Goal: Task Accomplishment & Management: Use online tool/utility

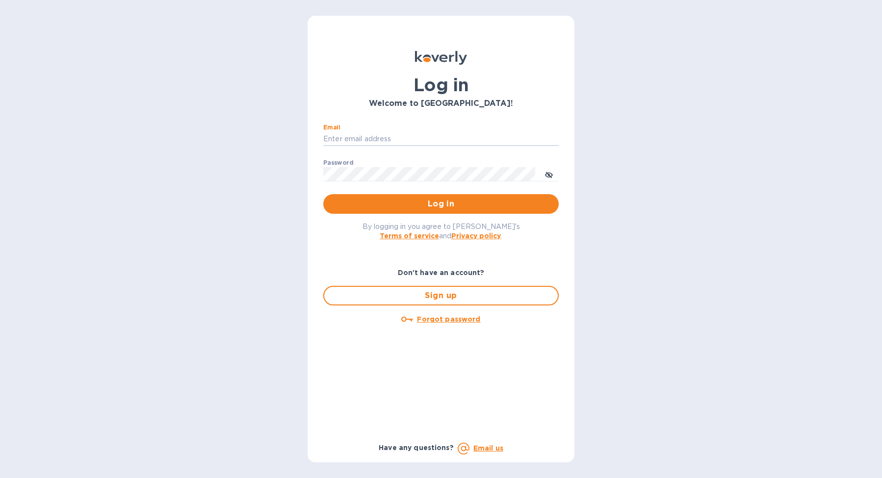
type input "[EMAIL_ADDRESS][DOMAIN_NAME]"
click at [441, 204] on button "Log in" at bounding box center [440, 204] width 235 height 20
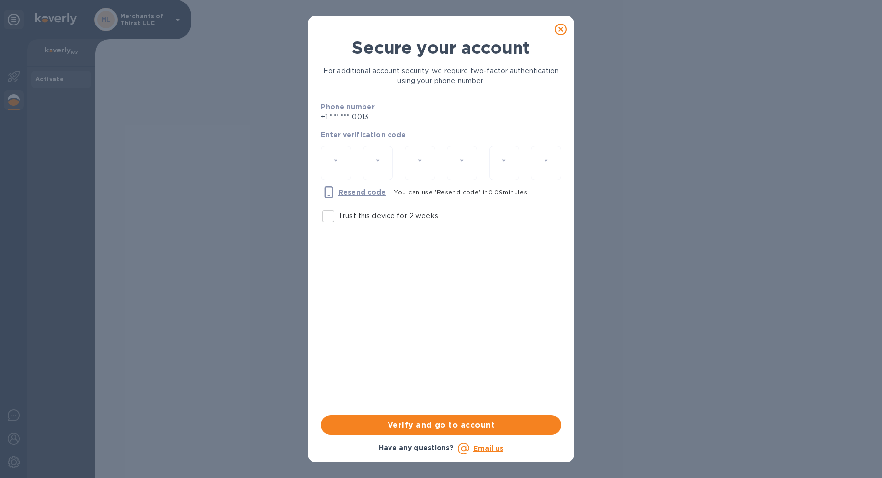
click at [342, 170] on input "number" at bounding box center [336, 163] width 14 height 18
click at [338, 159] on input "number" at bounding box center [336, 163] width 14 height 18
type input "6"
type input "4"
type input "3"
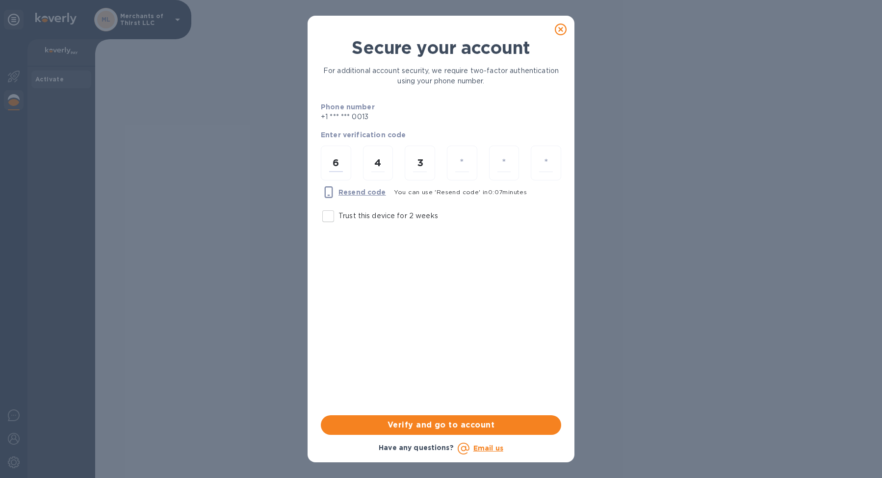
type input "2"
type input "4"
type input "8"
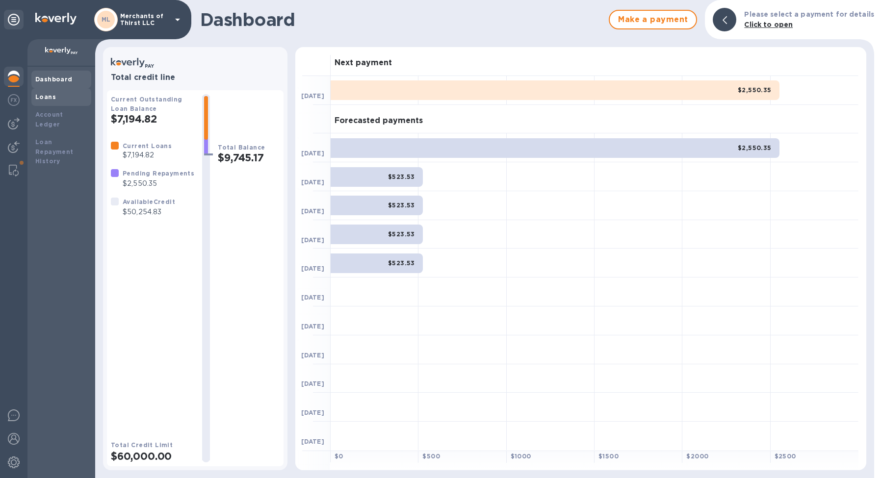
click at [57, 101] on div "Loans" at bounding box center [61, 97] width 52 height 10
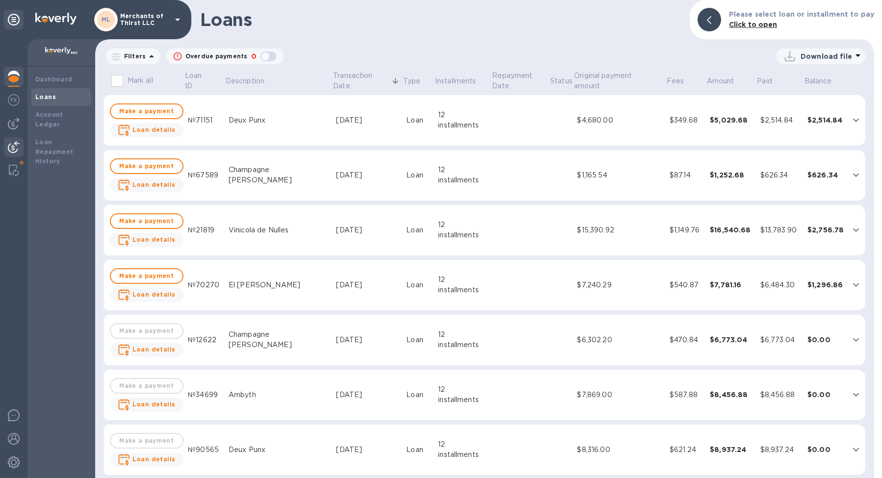
click at [12, 143] on img at bounding box center [14, 147] width 12 height 12
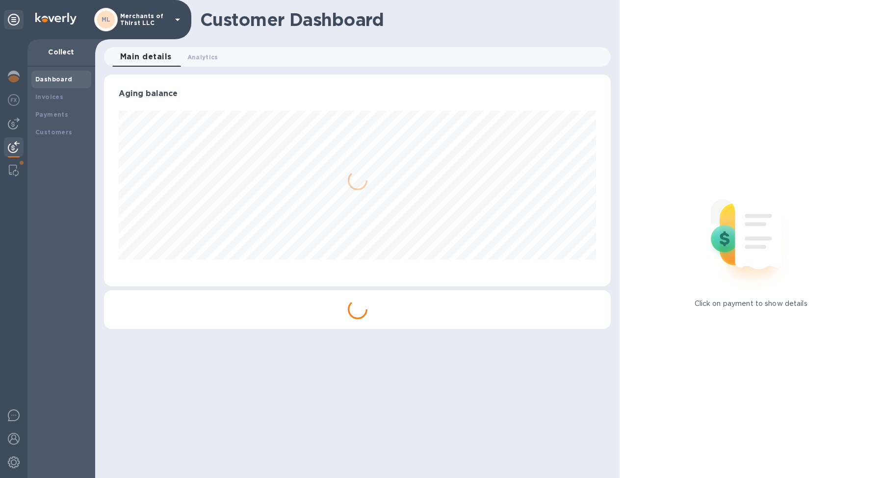
scroll to position [490399, 490108]
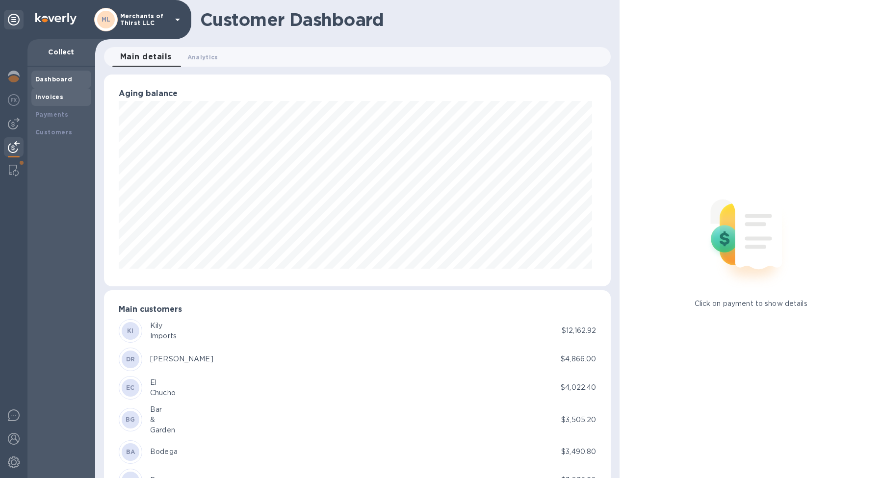
click at [64, 101] on div "Invoices" at bounding box center [61, 97] width 52 height 10
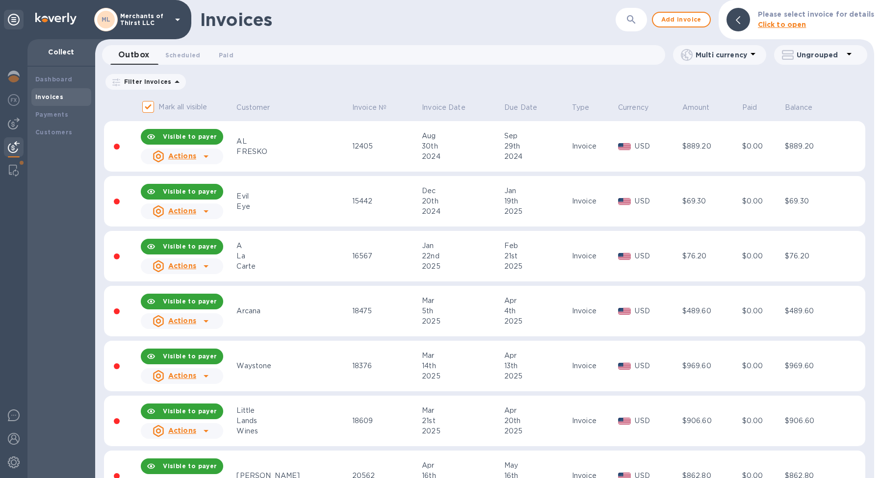
click at [214, 213] on div at bounding box center [206, 212] width 16 height 16
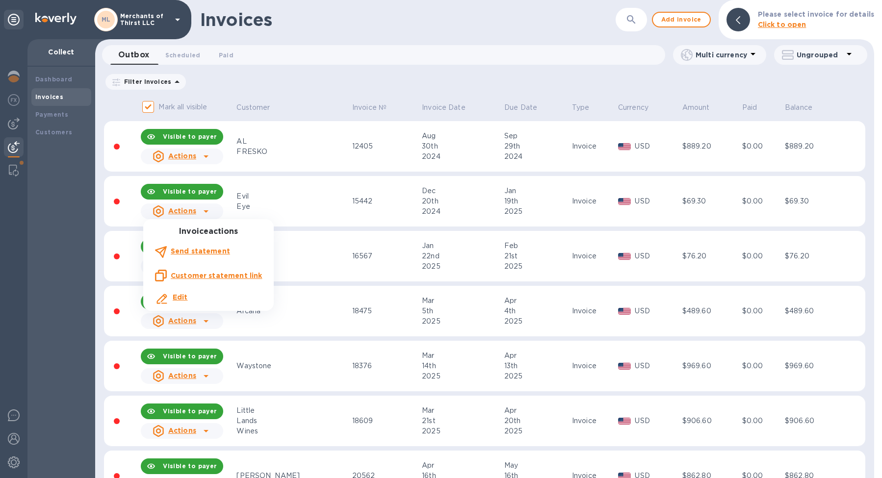
click at [303, 214] on div at bounding box center [441, 239] width 882 height 478
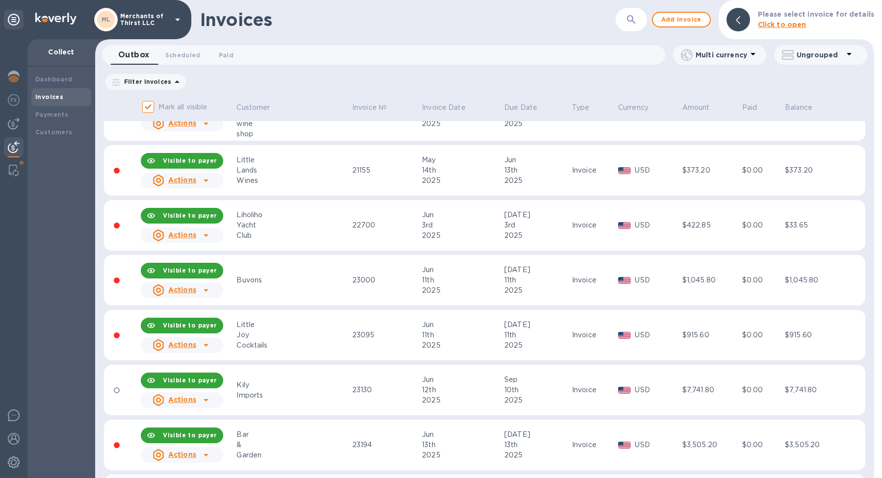
scroll to position [339, 0]
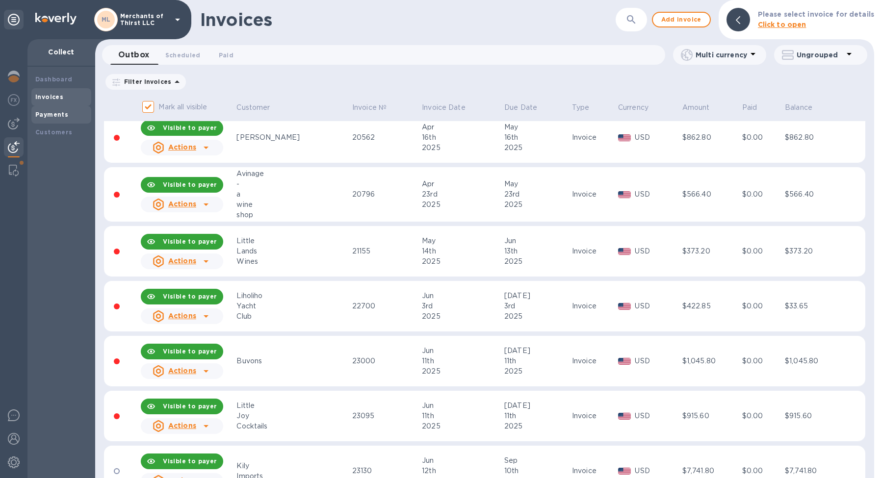
click at [49, 116] on b "Payments" at bounding box center [51, 114] width 33 height 7
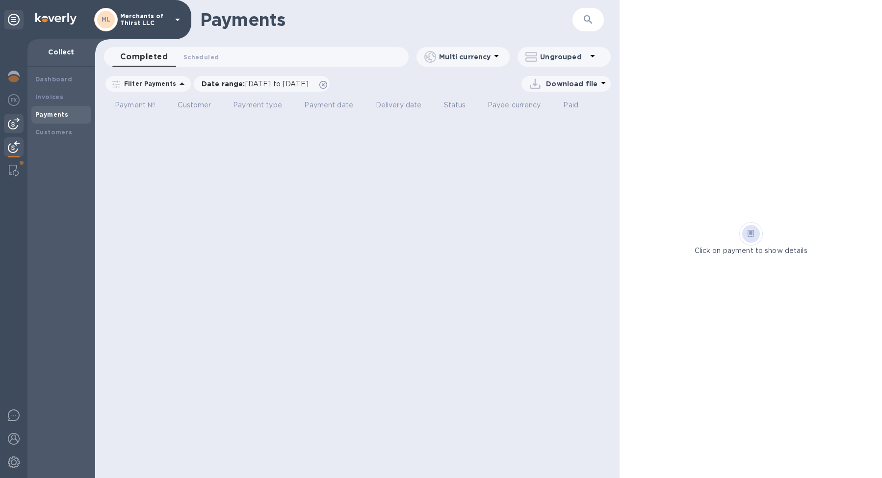
click at [12, 129] on img at bounding box center [14, 124] width 12 height 12
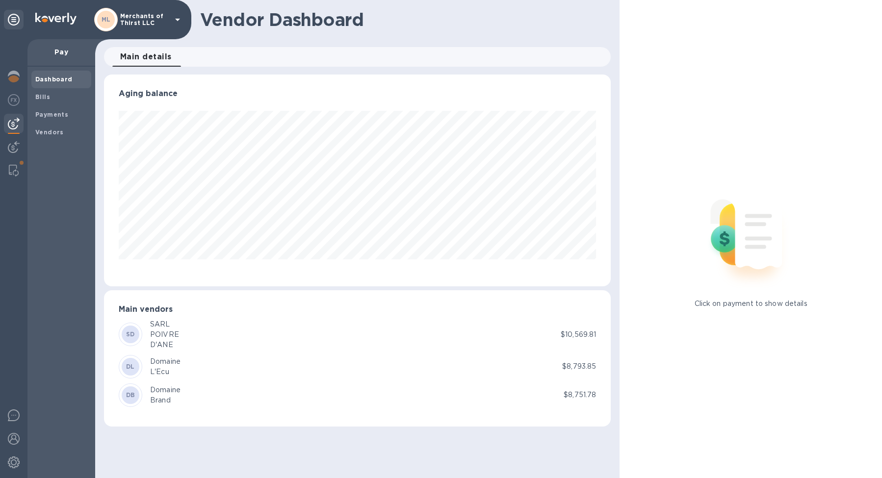
scroll to position [212, 507]
click at [197, 350] on div "SD SARL POIVRE D'ANE $10,569.81 DL Domaine L'Ecu $8,793.85 DB Domaine Brand $8,…" at bounding box center [357, 363] width 477 height 88
click at [51, 112] on b "Payments" at bounding box center [51, 114] width 33 height 7
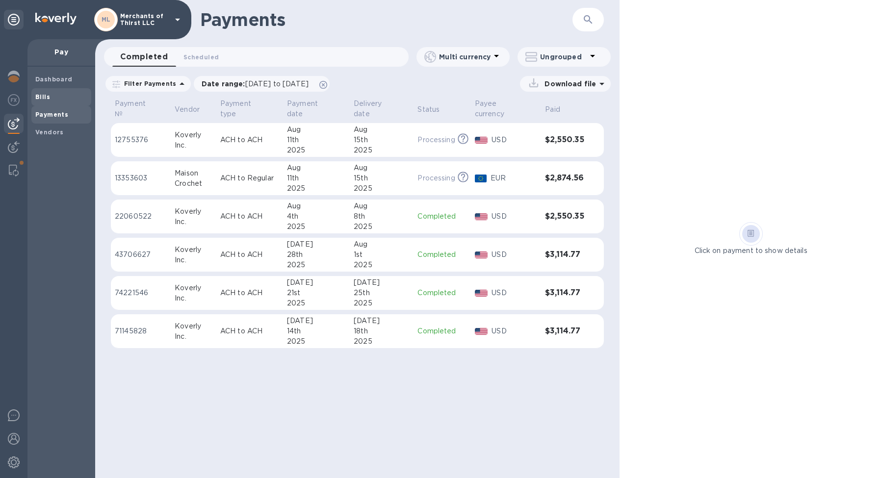
click at [46, 92] on span "Bills" at bounding box center [42, 97] width 15 height 10
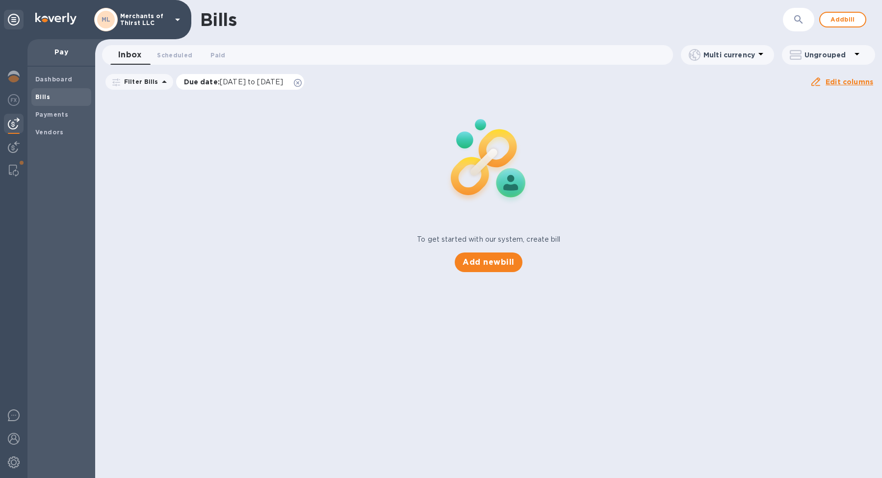
click at [302, 82] on icon at bounding box center [298, 83] width 8 height 8
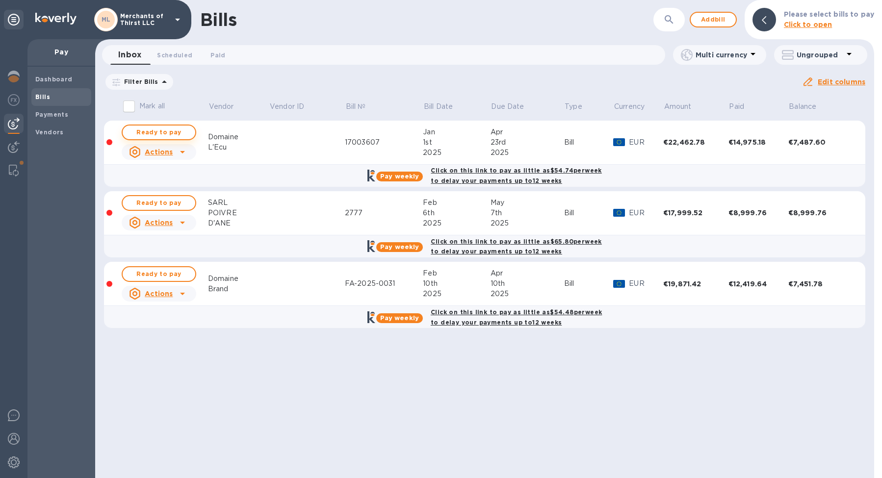
click at [172, 133] on span "Ready to pay" at bounding box center [159, 133] width 57 height 12
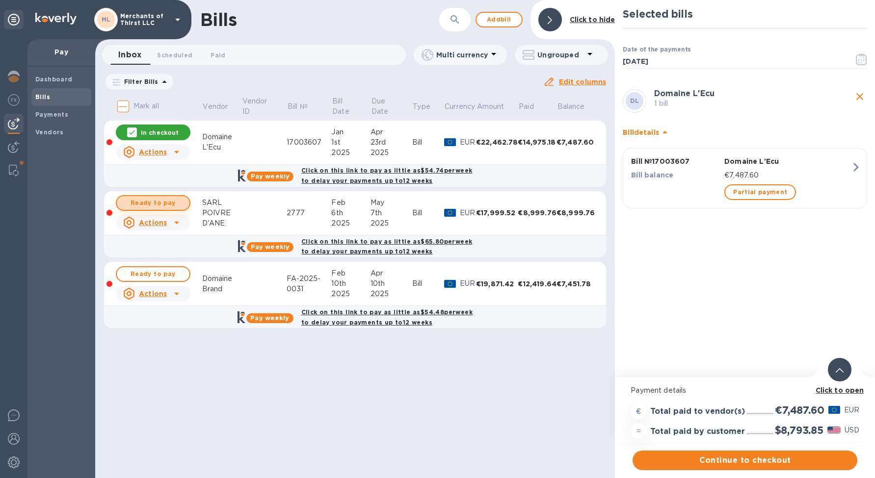
click at [169, 199] on span "Ready to pay" at bounding box center [153, 203] width 57 height 12
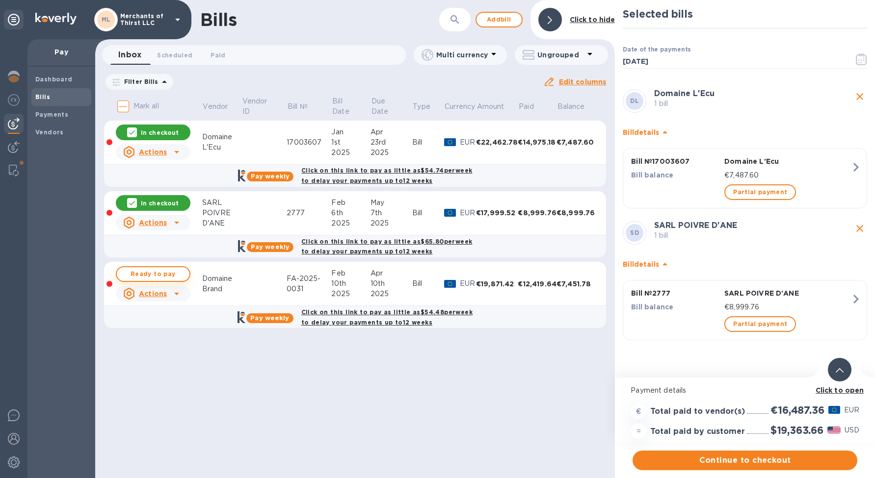
click at [165, 271] on span "Ready to pay" at bounding box center [153, 274] width 57 height 12
click at [167, 197] on div "In checkout" at bounding box center [153, 203] width 75 height 16
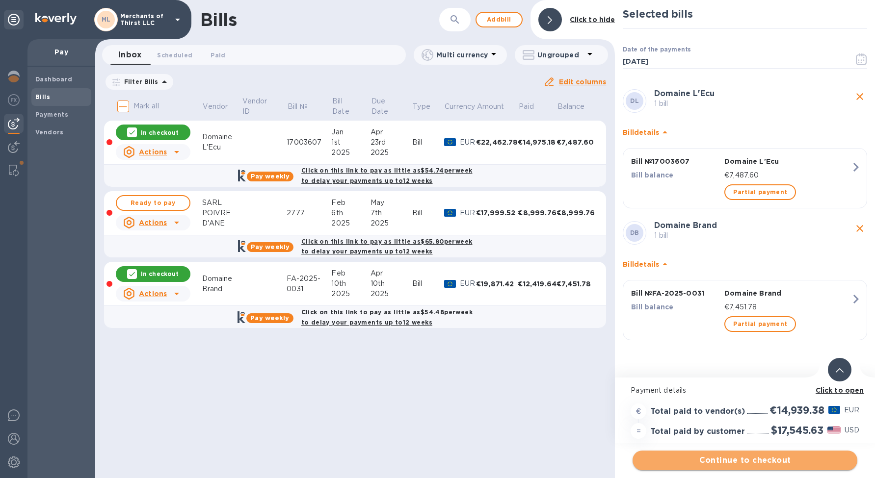
click at [720, 463] on span "Continue to checkout" at bounding box center [744, 461] width 209 height 12
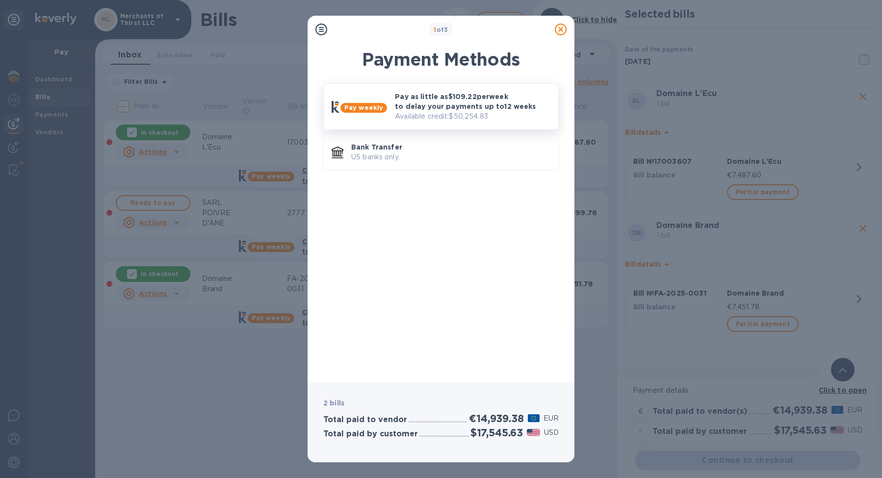
click at [468, 100] on p "Pay as little as $109.22 per week to delay your payments up to 12 weeks" at bounding box center [473, 102] width 156 height 20
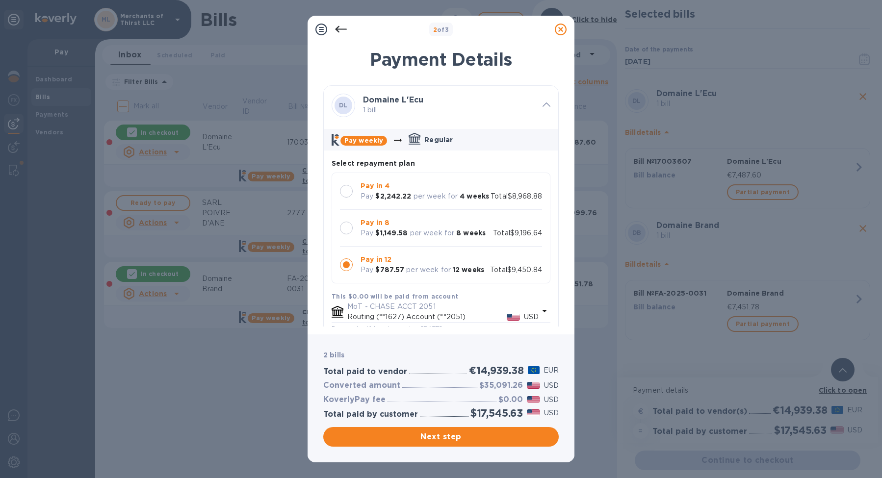
scroll to position [9, 0]
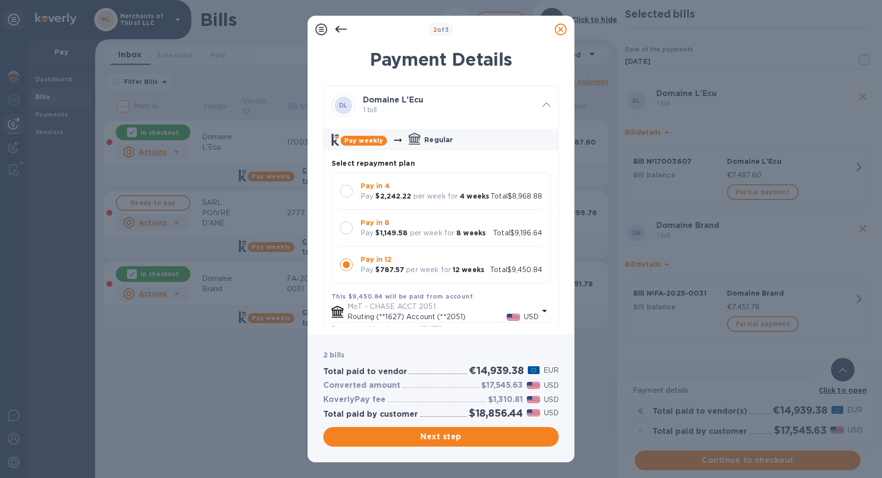
drag, startPoint x: 482, startPoint y: 435, endPoint x: 486, endPoint y: 178, distance: 257.1
click at [486, 178] on div "2 of 3 Payment Details DL Domaine L'Ecu 1 bill Pay weekly Regular Select repaym…" at bounding box center [441, 239] width 267 height 447
click at [516, 181] on div "Pay in 4 Pay $2,242.22 per week for 4 weeks Total $8,968.88" at bounding box center [441, 191] width 202 height 21
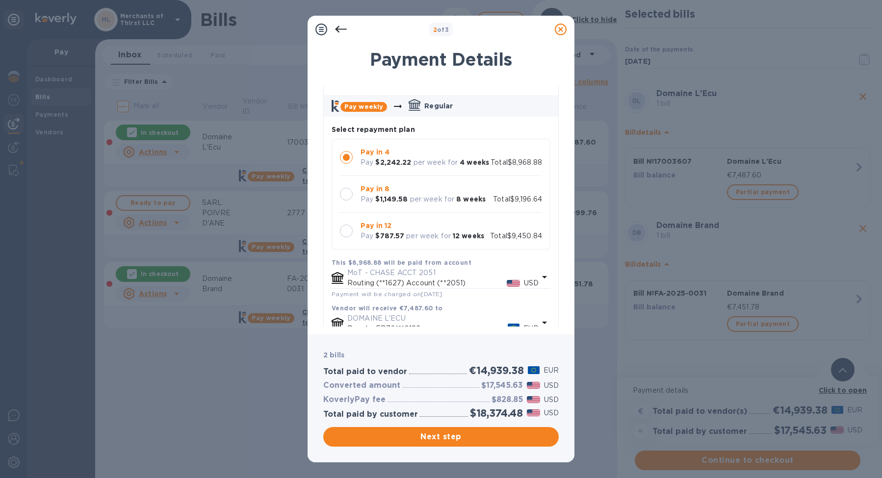
click at [512, 241] on div "Pay in 12 Pay $787.57 per week for 12 weeks Total $9,450.84" at bounding box center [441, 231] width 202 height 21
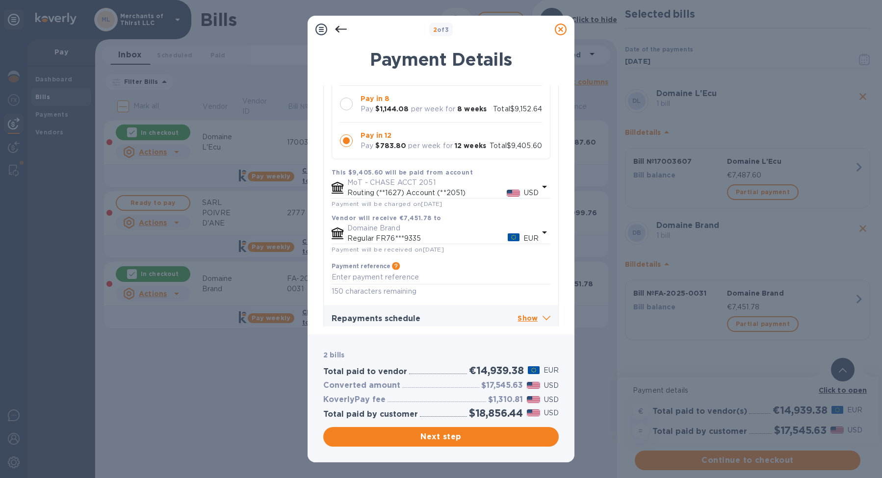
scroll to position [504, 0]
click at [509, 151] on div "Pay in 12 Pay $783.80 per week for 12 weeks Total $9,405.60" at bounding box center [441, 141] width 202 height 21
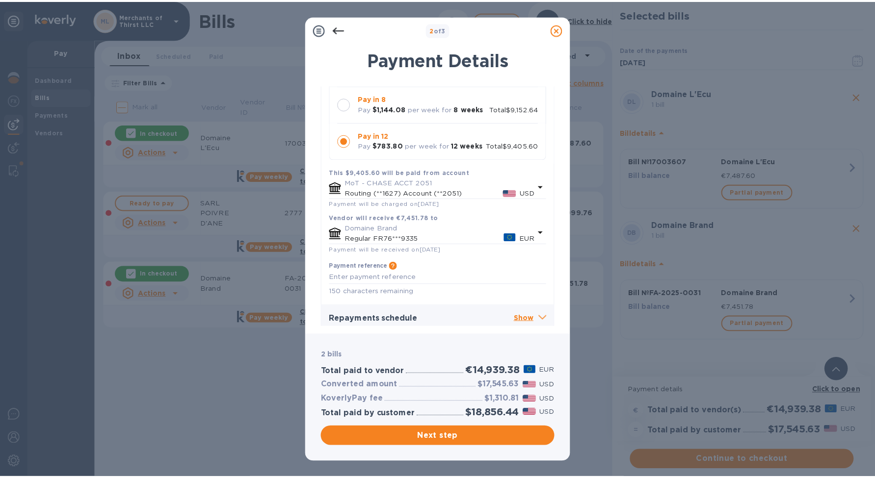
scroll to position [550, 0]
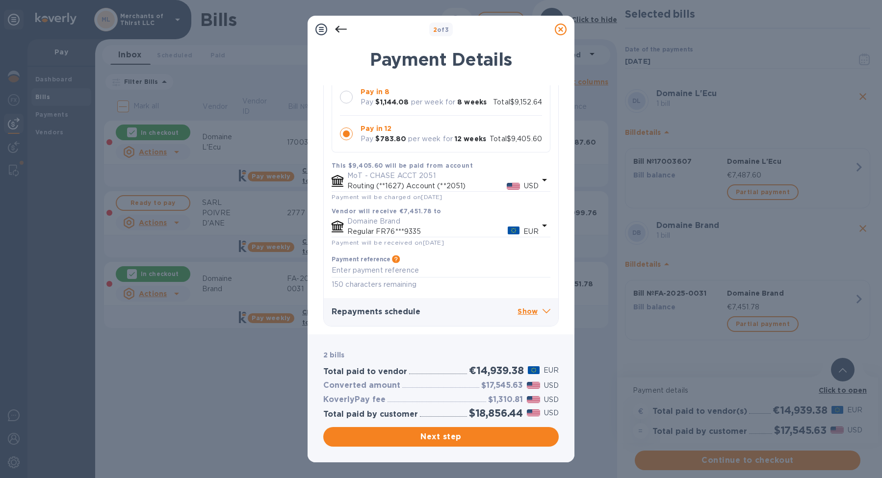
click at [562, 28] on icon at bounding box center [561, 30] width 12 height 12
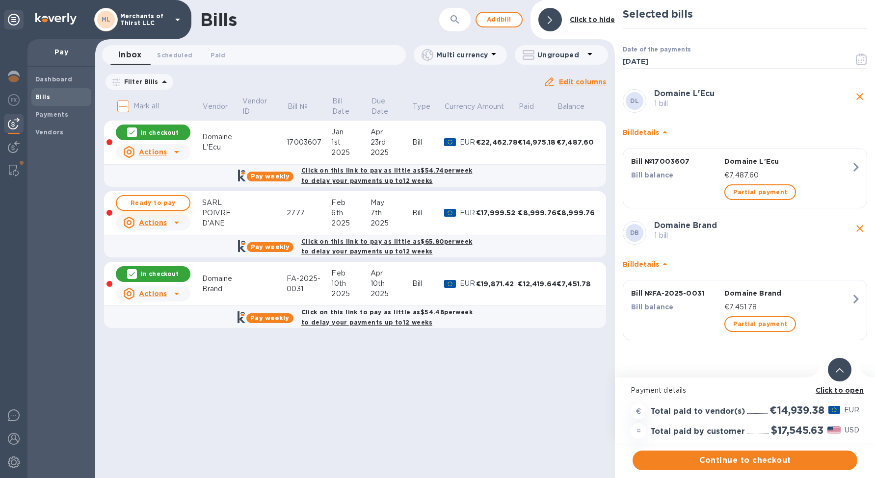
click at [170, 200] on span "Ready to pay" at bounding box center [153, 203] width 57 height 12
checkbox input "true"
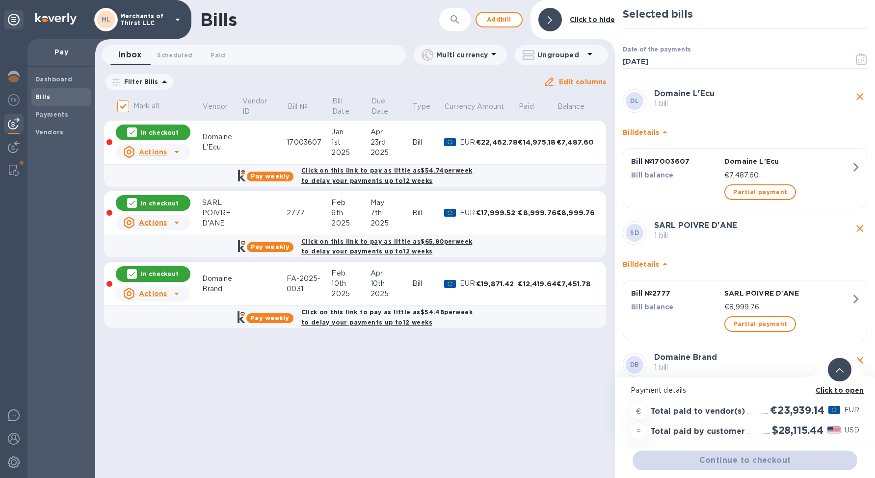
scroll to position [7, 0]
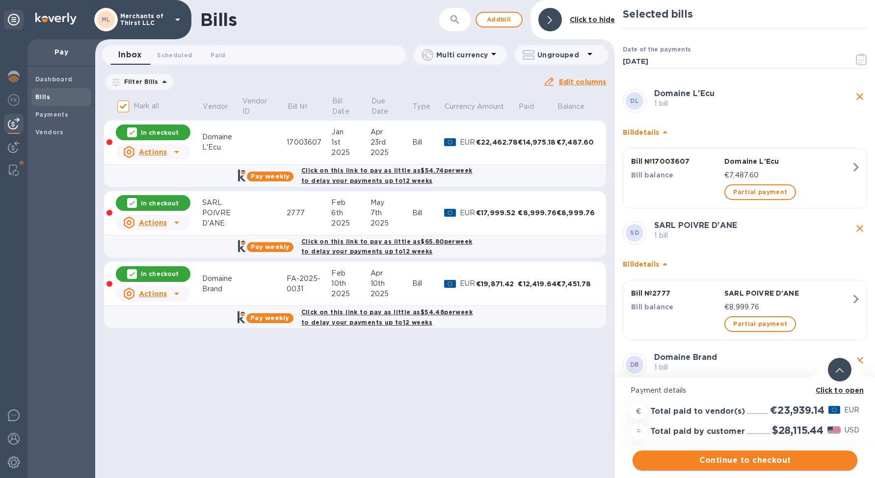
click at [750, 455] on span "Continue to checkout" at bounding box center [744, 461] width 209 height 12
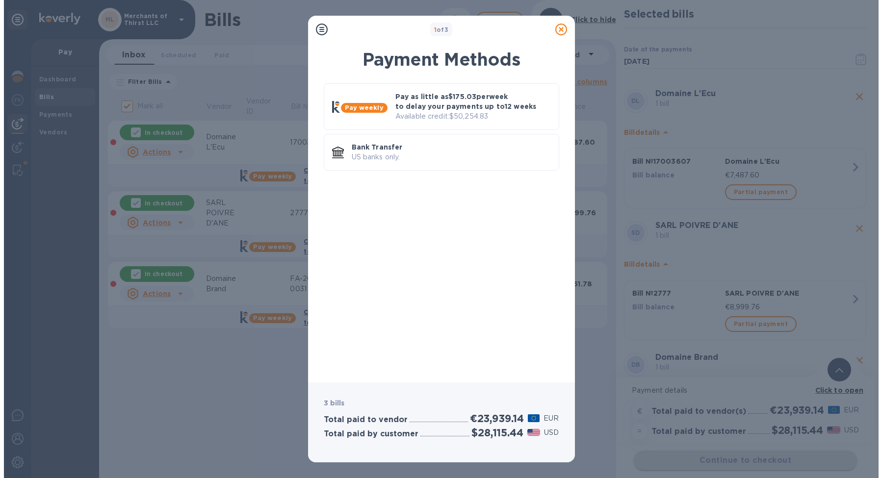
scroll to position [0, 0]
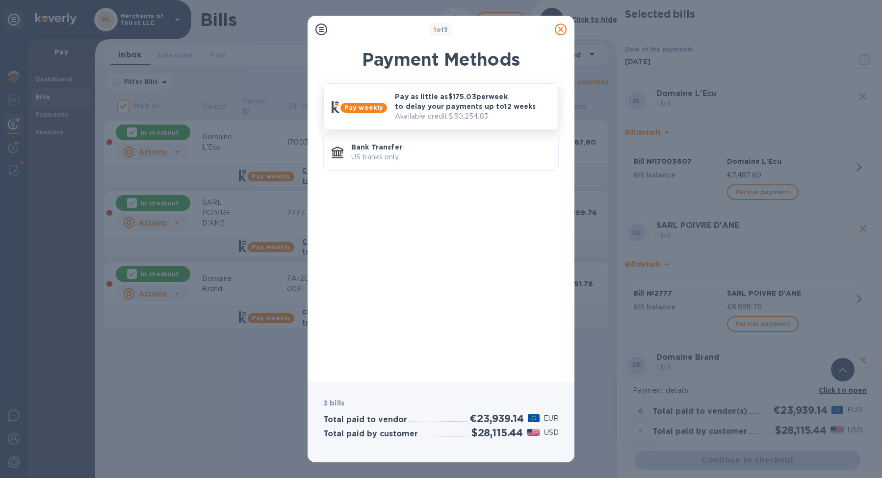
click at [452, 116] on p "Available credit: $50,254.83" at bounding box center [473, 116] width 156 height 10
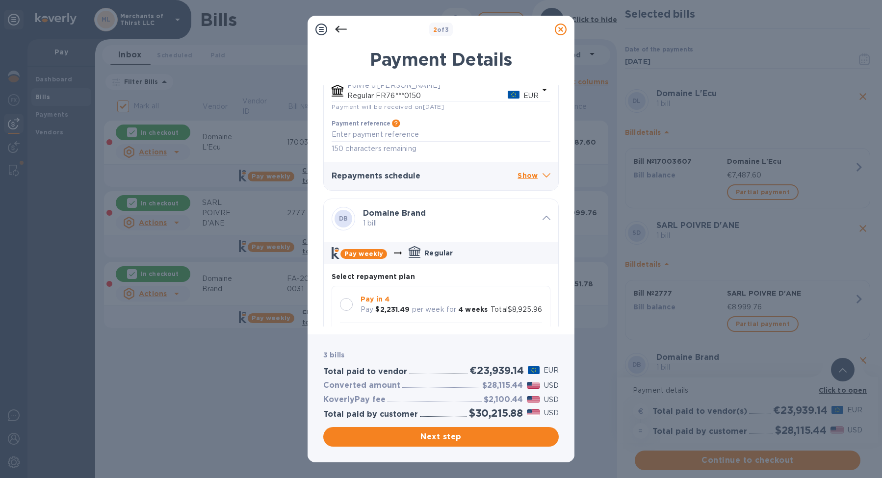
scroll to position [859, 0]
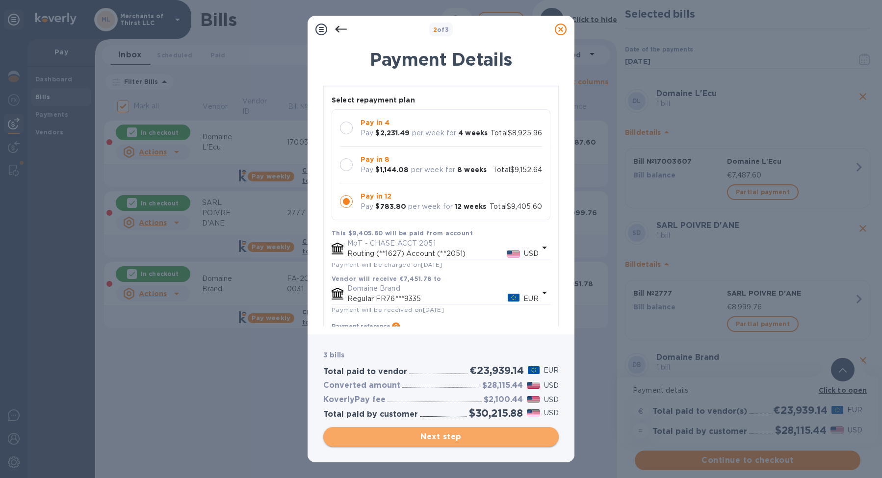
click at [455, 441] on span "Next step" at bounding box center [441, 437] width 220 height 12
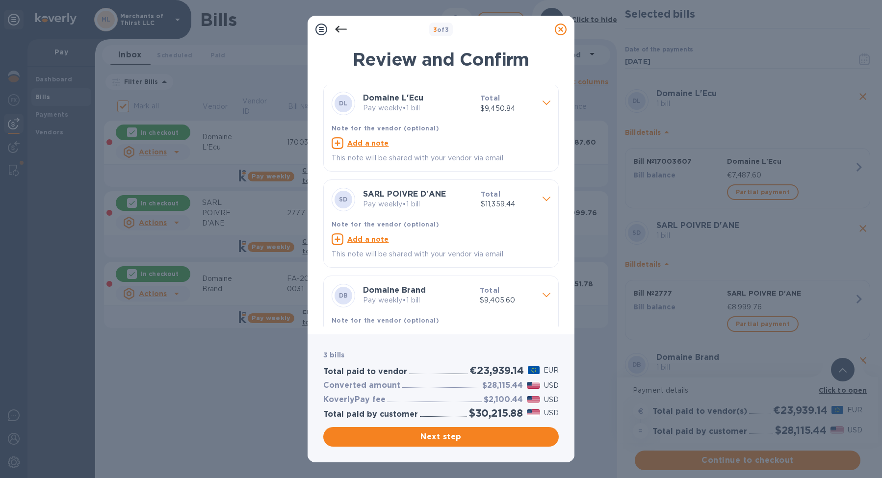
scroll to position [38, 0]
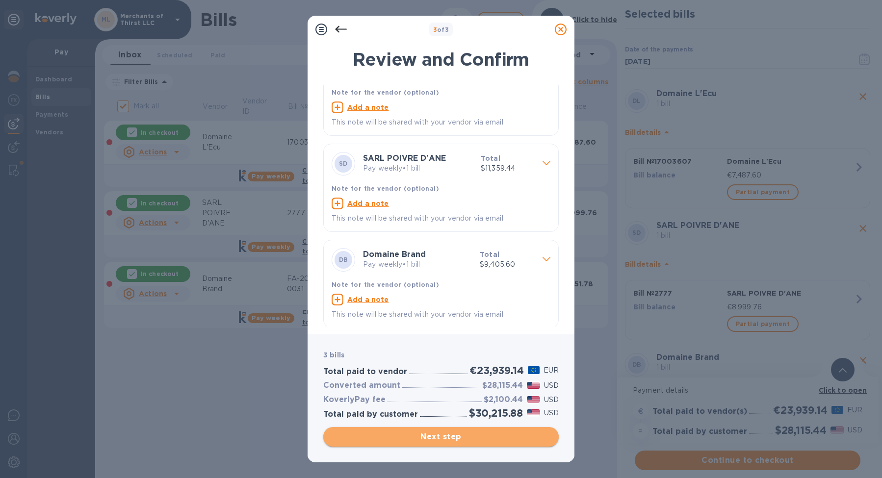
click at [454, 438] on span "Next step" at bounding box center [441, 437] width 220 height 12
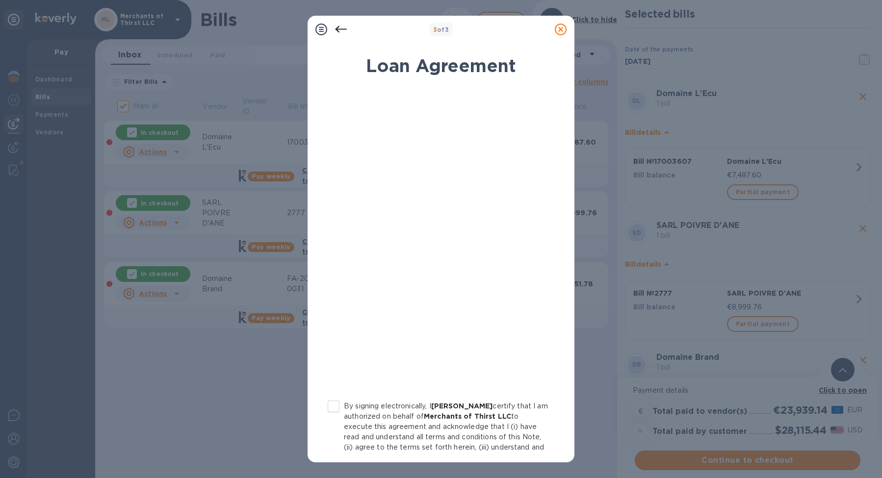
scroll to position [12, 0]
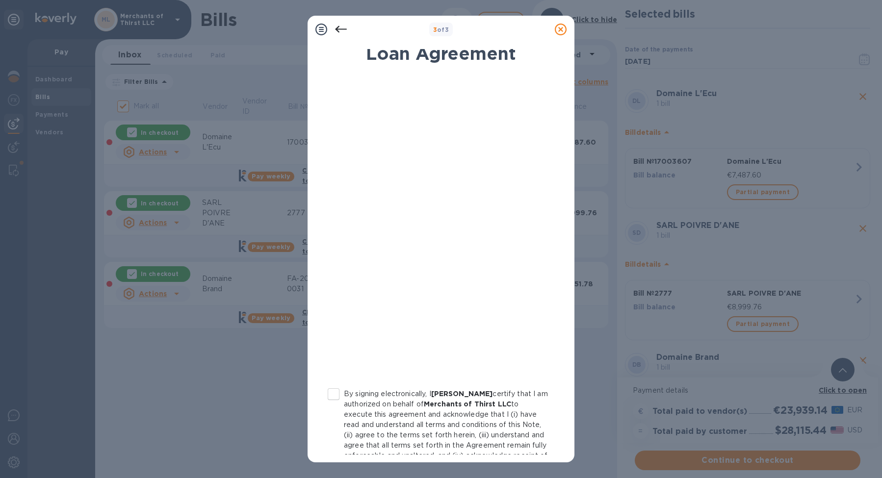
click at [334, 395] on input "By signing electronically, I [PERSON_NAME] certify that I am authorized on beha…" at bounding box center [333, 394] width 21 height 21
checkbox input "true"
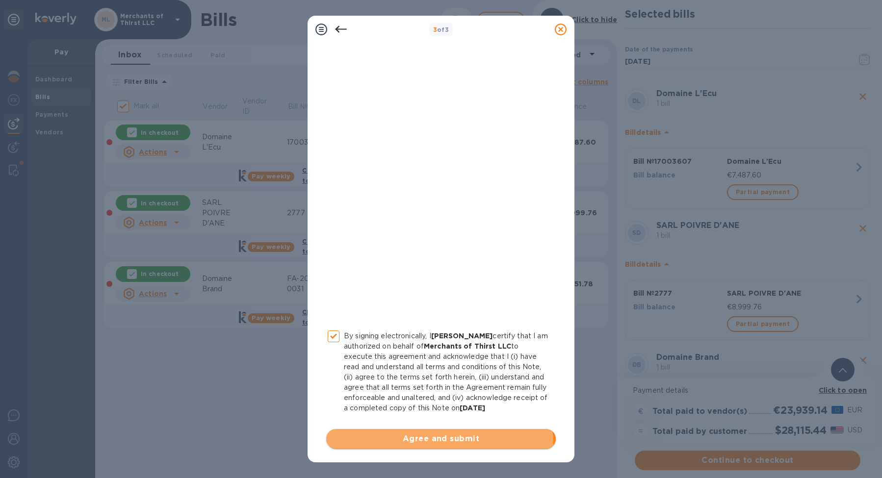
click at [435, 444] on span "Agree and submit" at bounding box center [441, 439] width 214 height 12
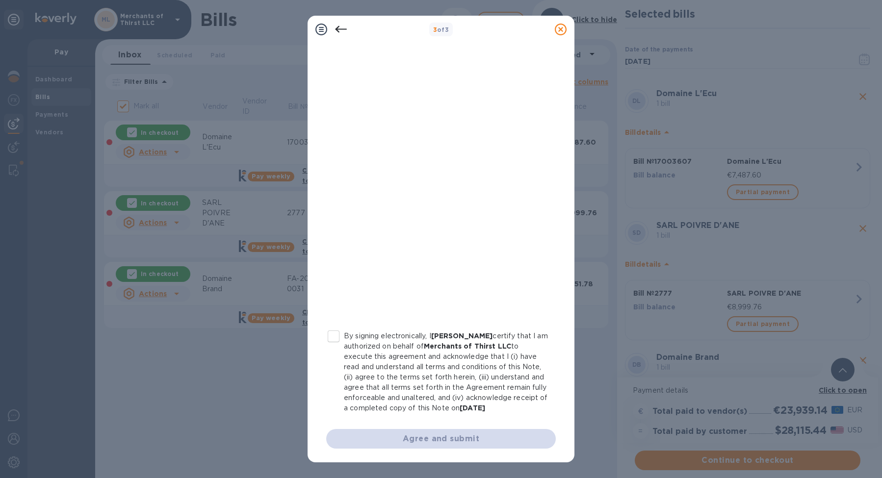
drag, startPoint x: 333, startPoint y: 325, endPoint x: 336, endPoint y: 330, distance: 6.0
click at [333, 326] on input "By signing electronically, I [PERSON_NAME] certify that I am authorized on beha…" at bounding box center [333, 336] width 21 height 21
checkbox input "true"
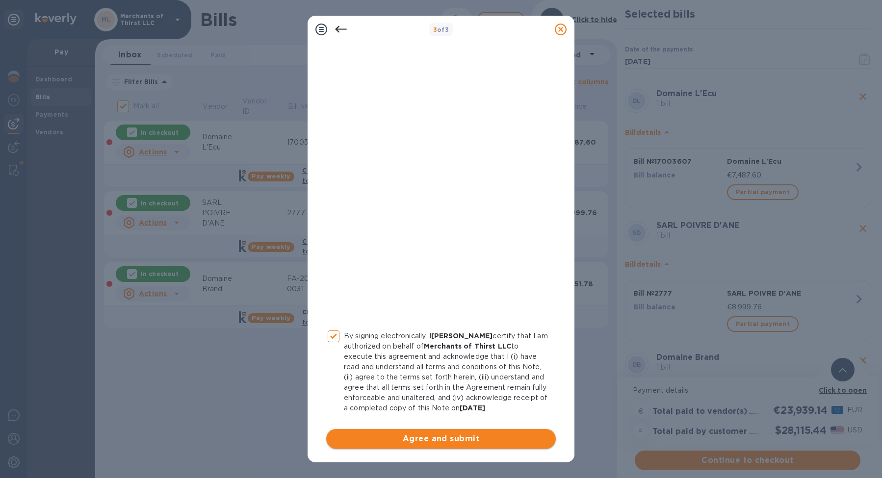
click at [412, 441] on span "Agree and submit" at bounding box center [441, 439] width 214 height 12
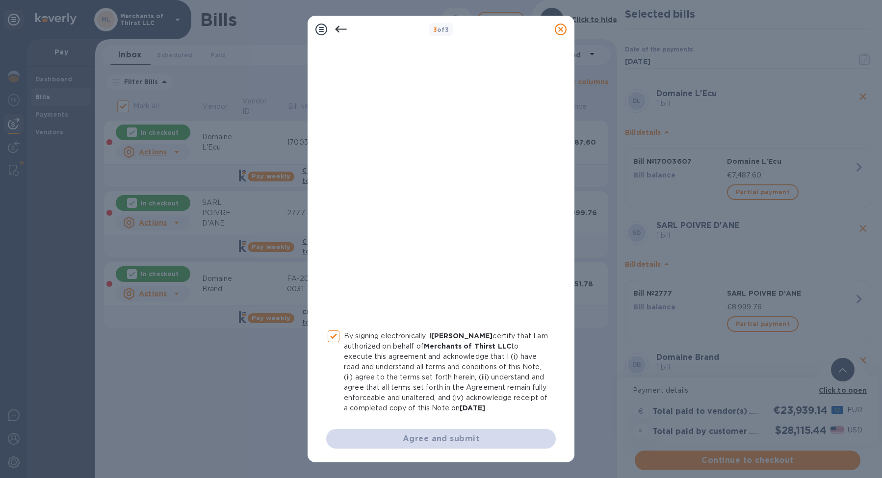
scroll to position [0, 0]
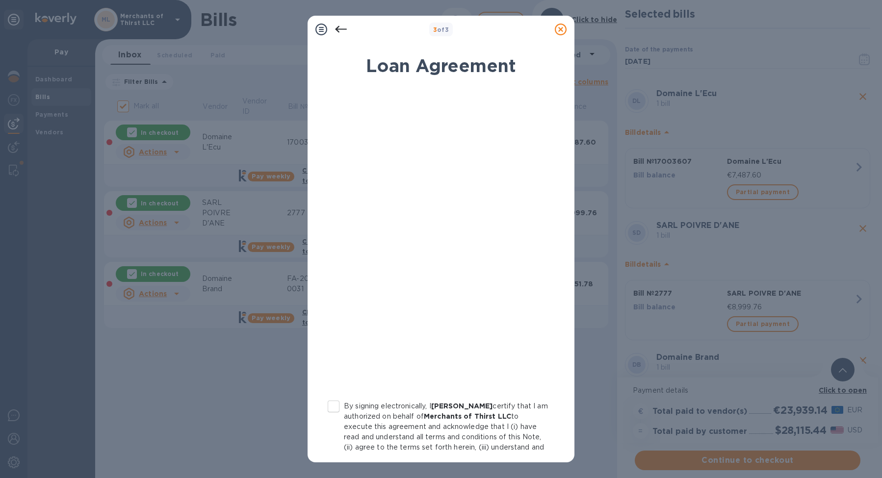
click at [330, 411] on input "By signing electronically, I [PERSON_NAME] certify that I am authorized on beha…" at bounding box center [333, 406] width 21 height 21
checkbox input "true"
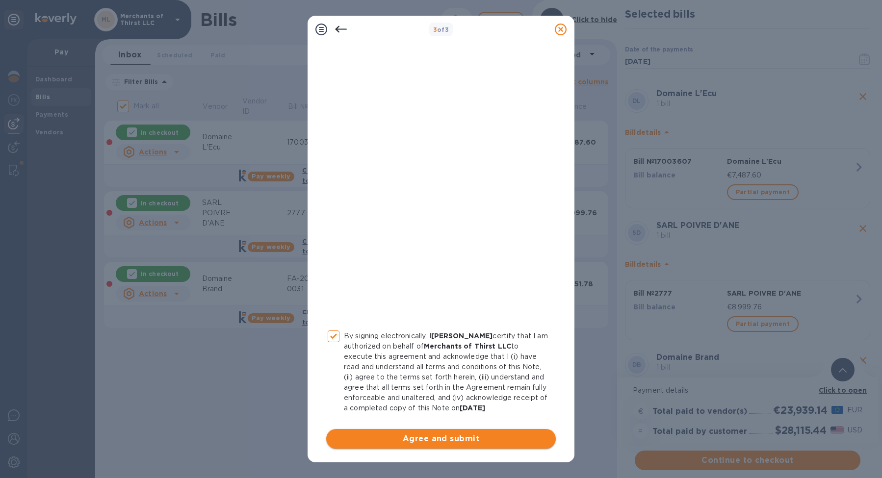
drag, startPoint x: 421, startPoint y: 425, endPoint x: 419, endPoint y: 440, distance: 15.3
click at [421, 425] on div "By signing electronically, I [PERSON_NAME] certify that I am authorized on beha…" at bounding box center [441, 233] width 230 height 431
click at [419, 442] on span "Agree and submit" at bounding box center [441, 439] width 214 height 12
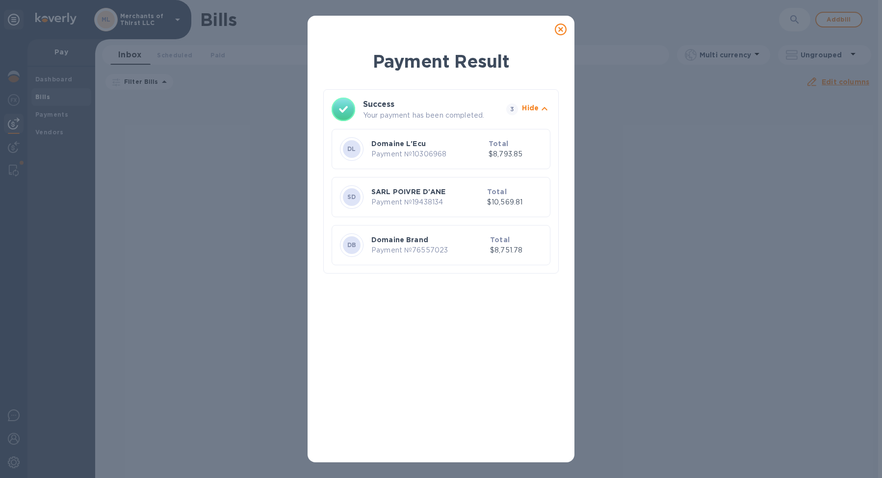
click at [563, 30] on icon at bounding box center [561, 30] width 12 height 12
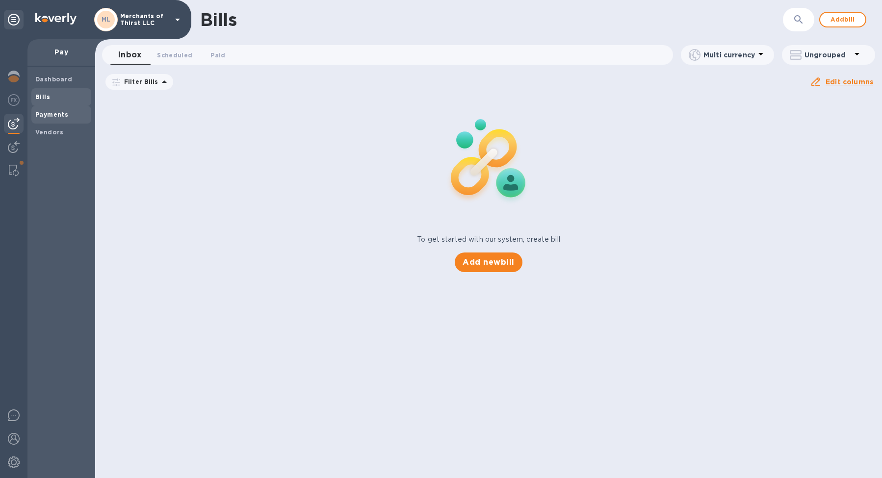
click at [52, 111] on b "Payments" at bounding box center [51, 114] width 33 height 7
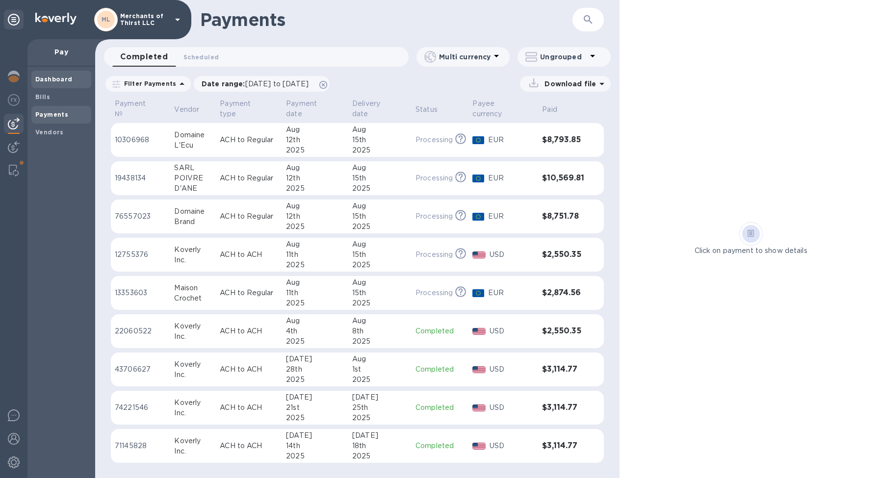
click at [63, 85] on div "Dashboard" at bounding box center [61, 80] width 60 height 18
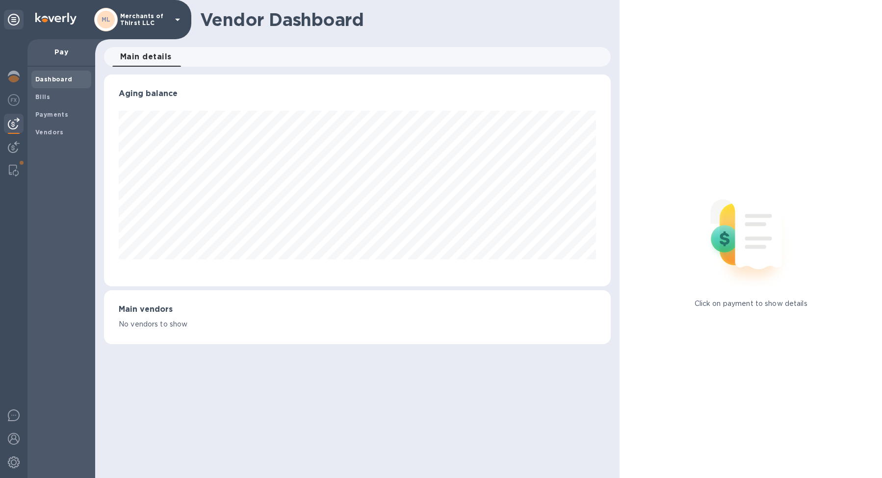
scroll to position [212, 507]
click at [17, 103] on img at bounding box center [14, 100] width 12 height 12
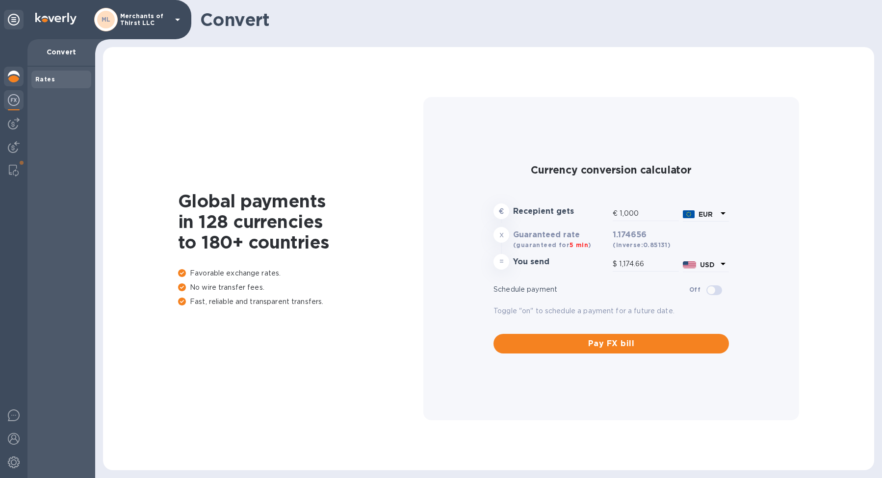
click at [15, 78] on img at bounding box center [14, 77] width 12 height 12
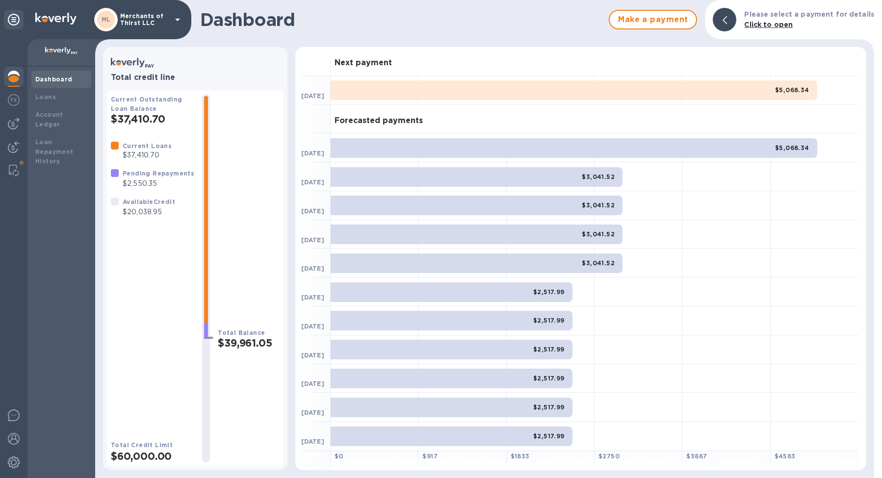
click at [691, 318] on div at bounding box center [726, 321] width 88 height 29
click at [681, 314] on div at bounding box center [639, 321] width 88 height 29
click at [792, 297] on div at bounding box center [815, 292] width 88 height 29
